Goal: Register for event/course: Sign up to attend an event or enroll in a course

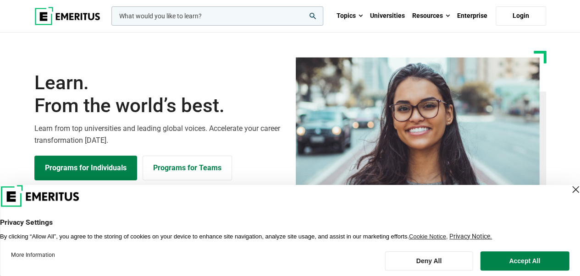
scroll to position [107, 0]
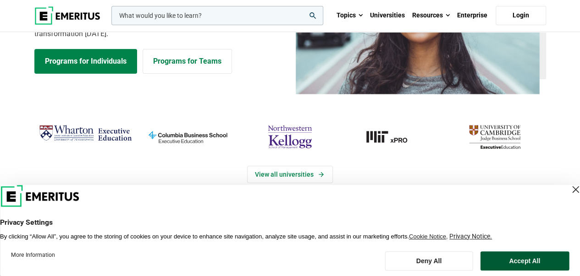
click at [507, 265] on button "Accept All" at bounding box center [524, 261] width 89 height 19
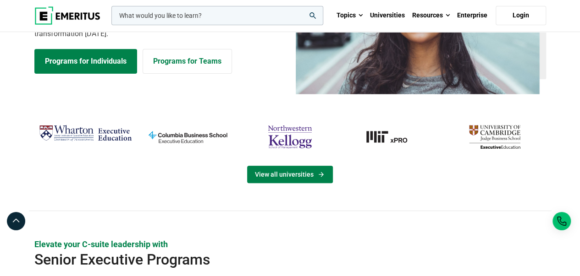
click at [298, 172] on link "View all universities" at bounding box center [290, 174] width 86 height 17
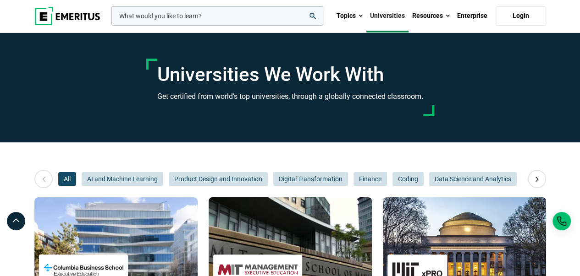
scroll to position [107, 0]
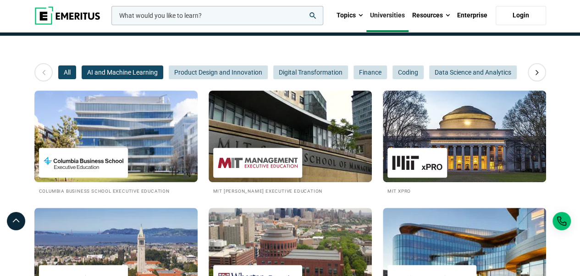
click at [132, 66] on span "AI and Machine Learning" at bounding box center [123, 73] width 82 height 14
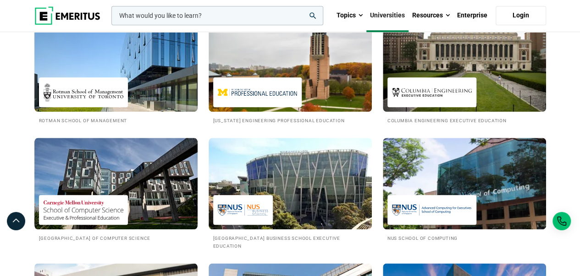
scroll to position [428, 0]
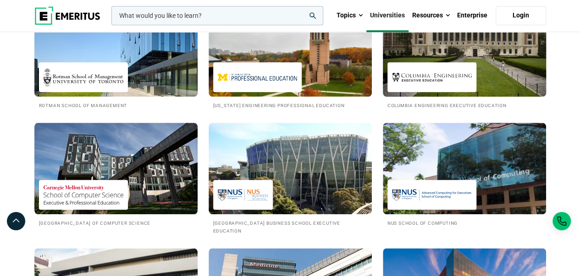
click at [434, 76] on img at bounding box center [432, 77] width 80 height 21
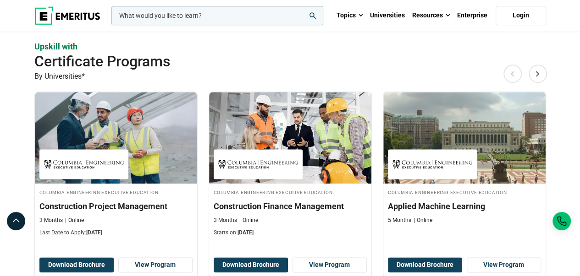
scroll to position [535, 0]
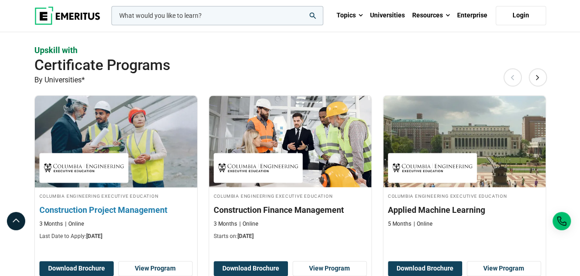
click at [103, 169] on img at bounding box center [84, 168] width 80 height 21
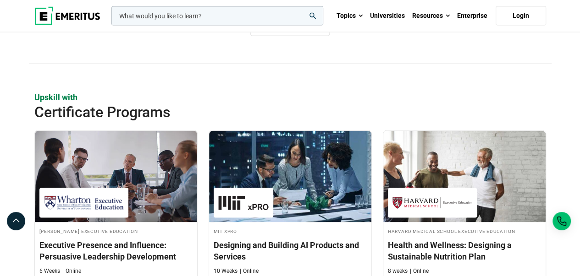
scroll to position [963, 0]
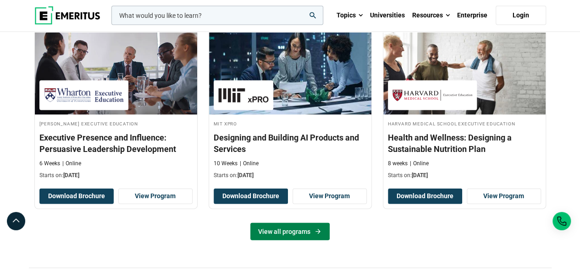
click at [305, 226] on link "View all programs" at bounding box center [289, 231] width 79 height 17
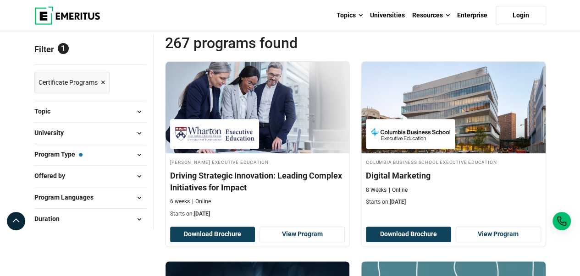
click at [103, 133] on button "University" at bounding box center [90, 134] width 112 height 14
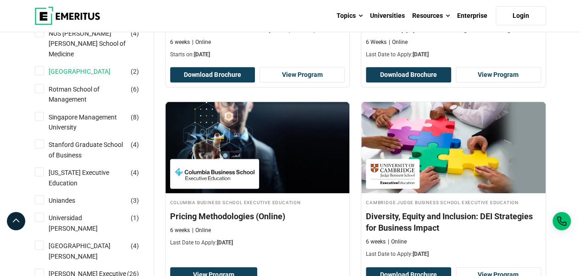
scroll to position [963, 0]
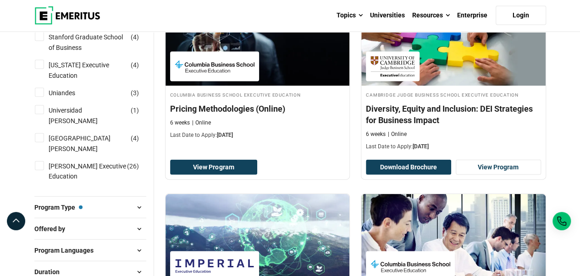
click at [89, 205] on button "Program Type — Certificate Programs" at bounding box center [90, 208] width 112 height 14
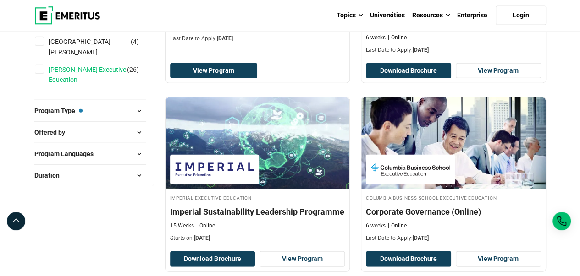
scroll to position [1070, 0]
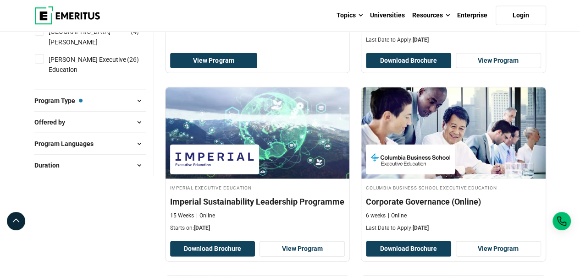
click at [139, 100] on span at bounding box center [139, 101] width 14 height 14
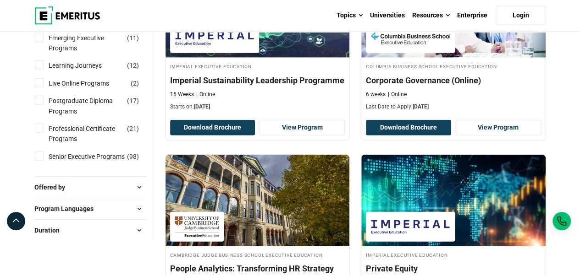
scroll to position [1284, 0]
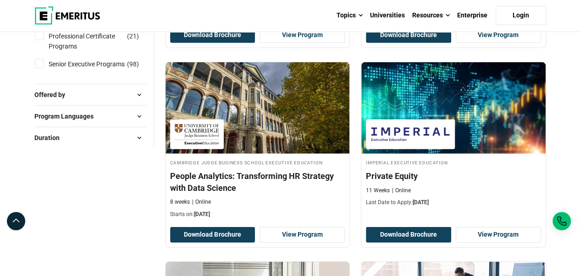
click at [101, 88] on button "Offered by" at bounding box center [90, 95] width 112 height 14
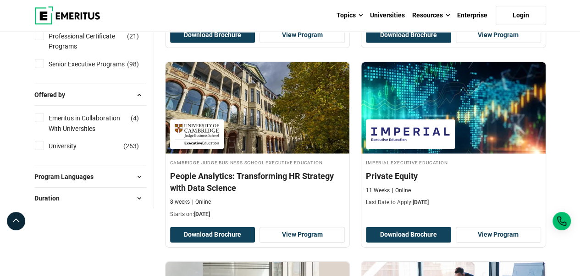
click at [100, 173] on button "Program Languages" at bounding box center [90, 177] width 112 height 14
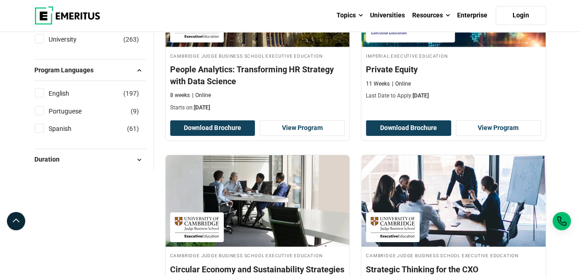
click at [42, 92] on input "English ( 197 )" at bounding box center [39, 92] width 9 height 9
checkbox input "true"
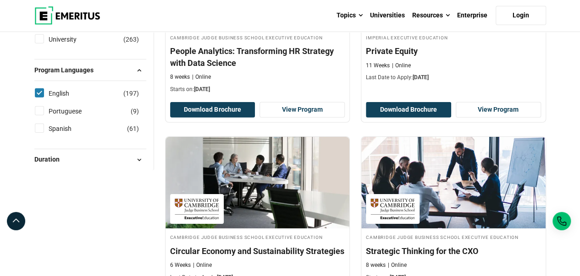
click at [67, 159] on button "Duration" at bounding box center [90, 160] width 112 height 14
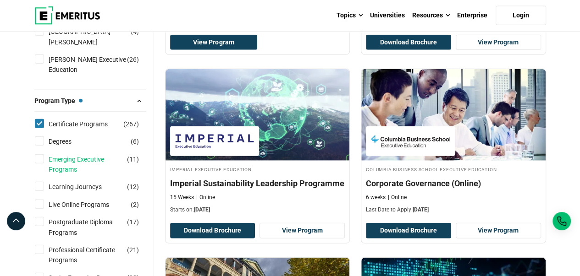
scroll to position [1055, 0]
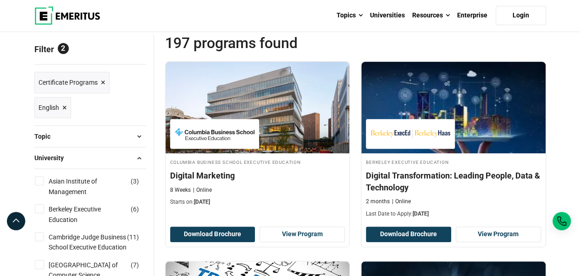
click at [92, 138] on button "Topic" at bounding box center [90, 137] width 112 height 14
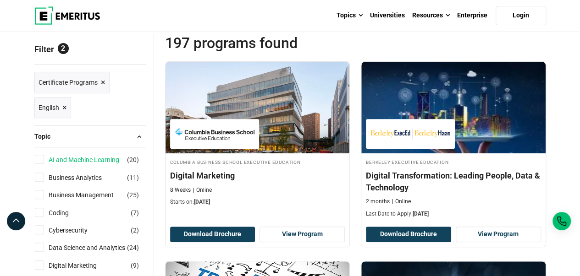
click at [76, 161] on link "AI and Machine Learning" at bounding box center [93, 160] width 89 height 10
checkbox input "true"
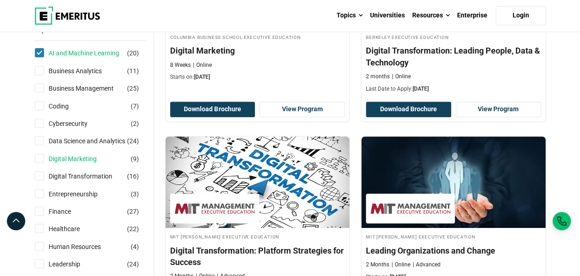
scroll to position [321, 0]
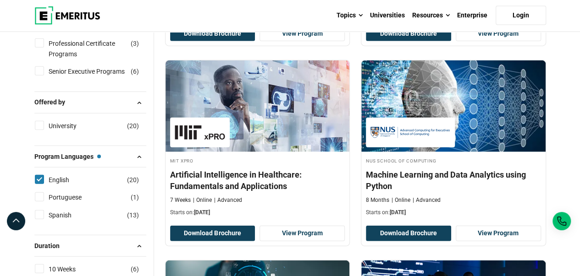
scroll to position [1070, 0]
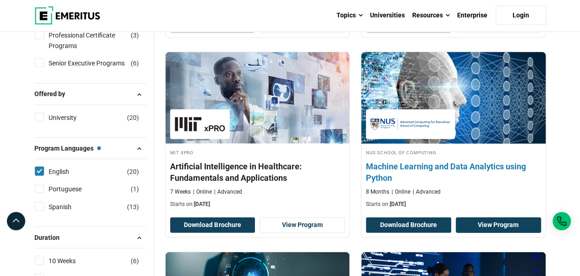
click at [476, 222] on link "View Program" at bounding box center [498, 226] width 85 height 16
